Goal: Transaction & Acquisition: Purchase product/service

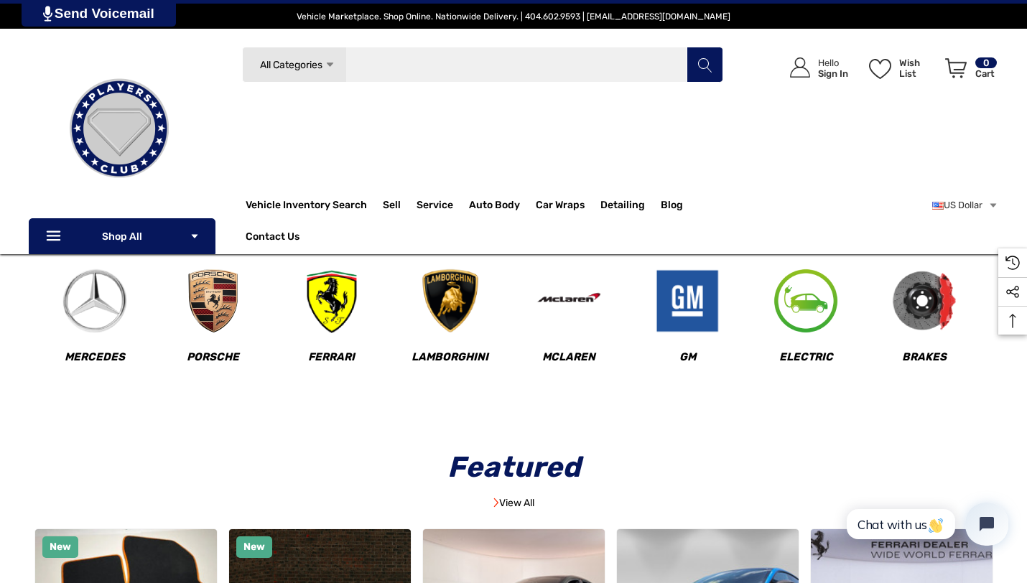
click at [514, 68] on input "Search" at bounding box center [482, 65] width 481 height 36
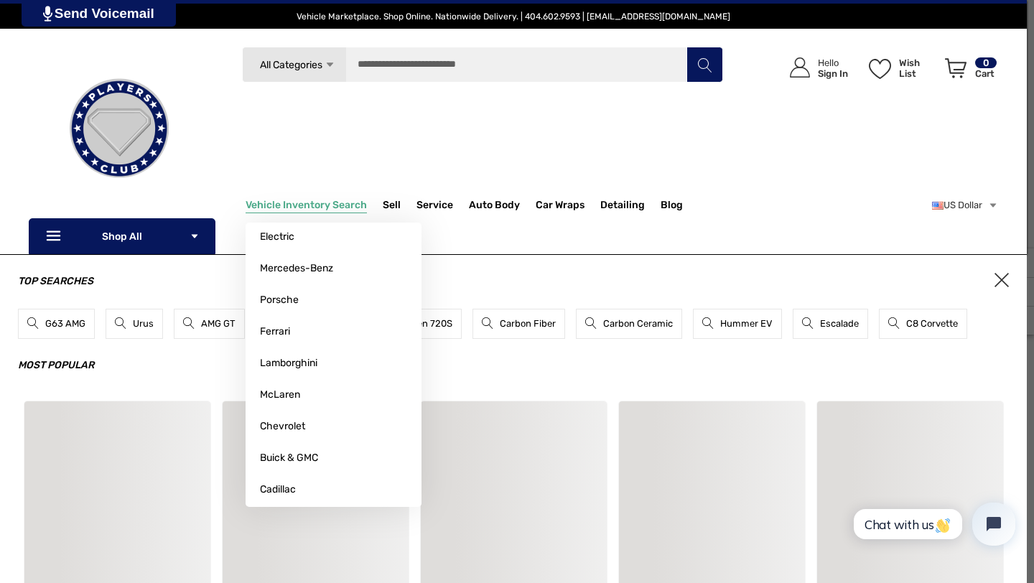
click at [343, 209] on span "Vehicle Inventory Search" at bounding box center [306, 207] width 121 height 16
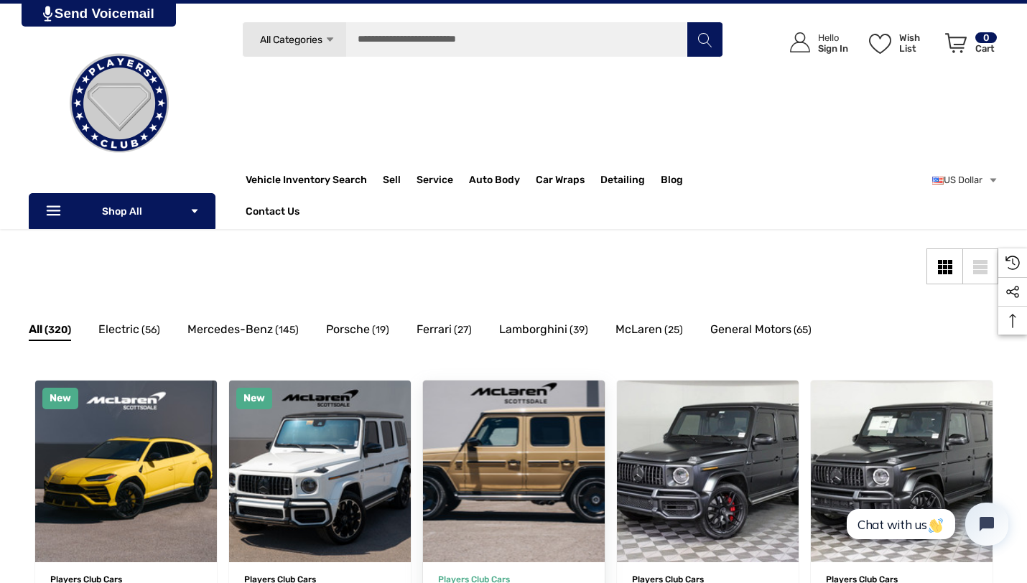
scroll to position [177, 0]
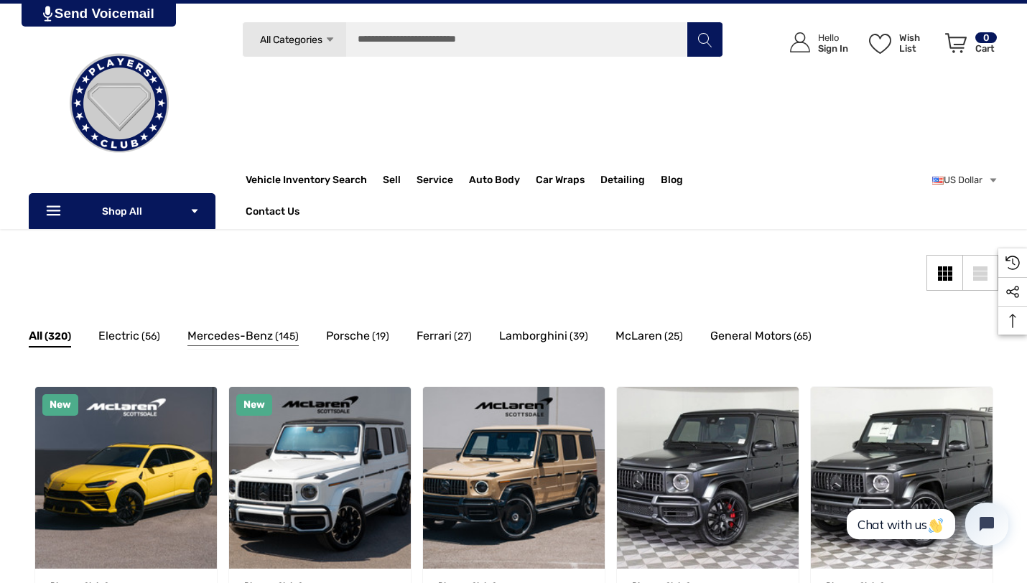
click at [248, 338] on span "Mercedes-Benz" at bounding box center [229, 336] width 85 height 19
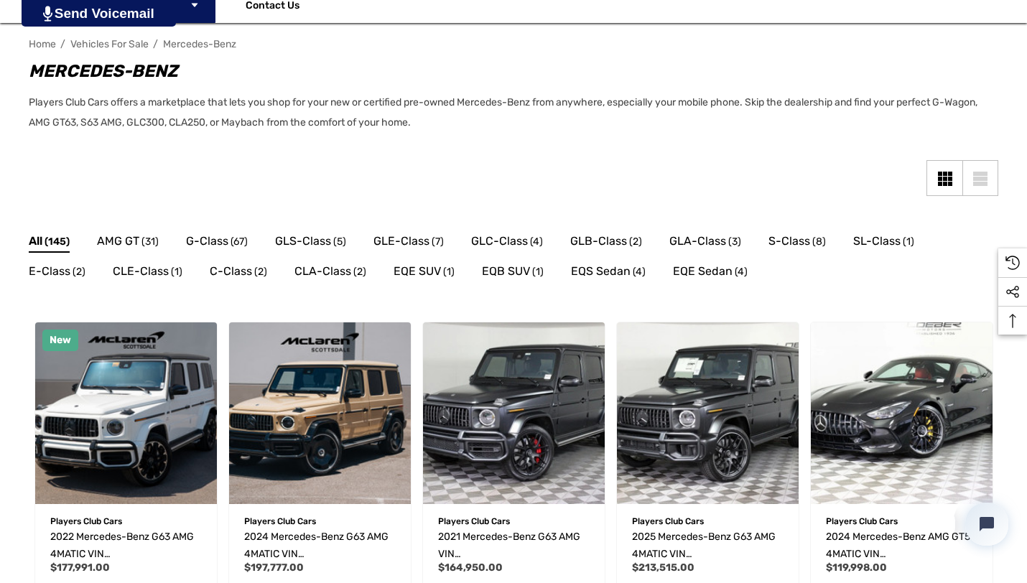
scroll to position [305, 0]
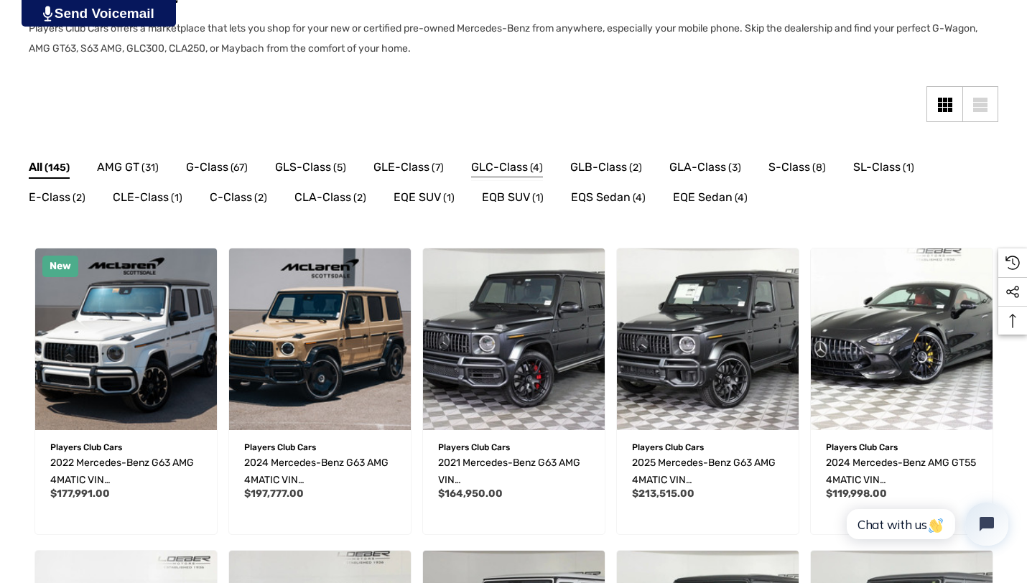
click at [497, 169] on span "GLC-Class" at bounding box center [499, 167] width 57 height 19
